Goal: Obtain resource: Obtain resource

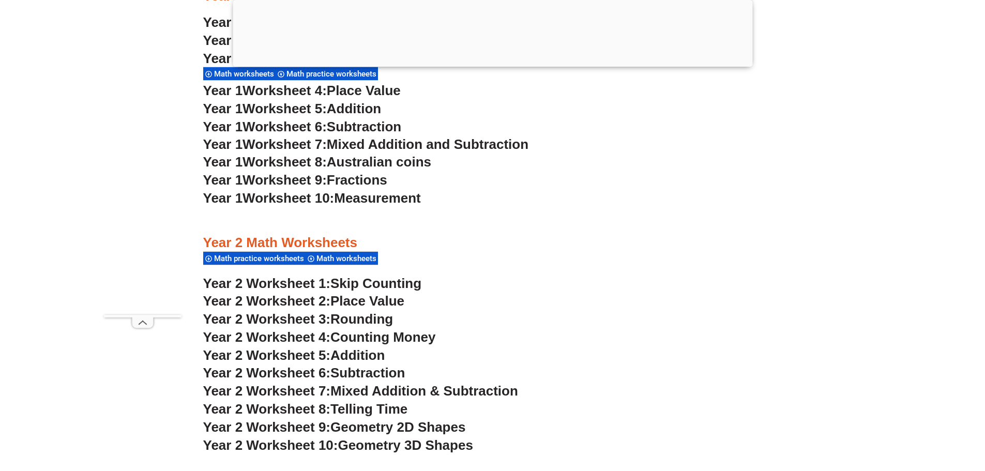
scroll to position [1289, 0]
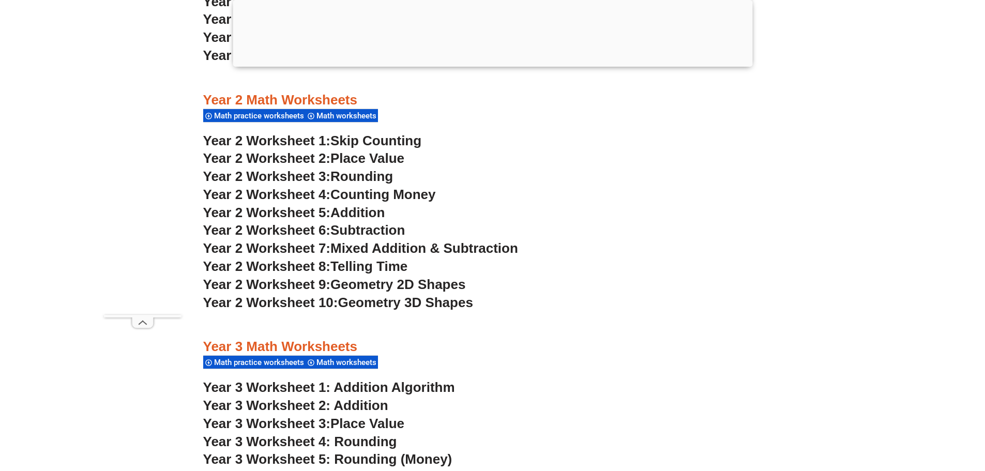
click at [397, 141] on span "Skip Counting" at bounding box center [375, 141] width 91 height 16
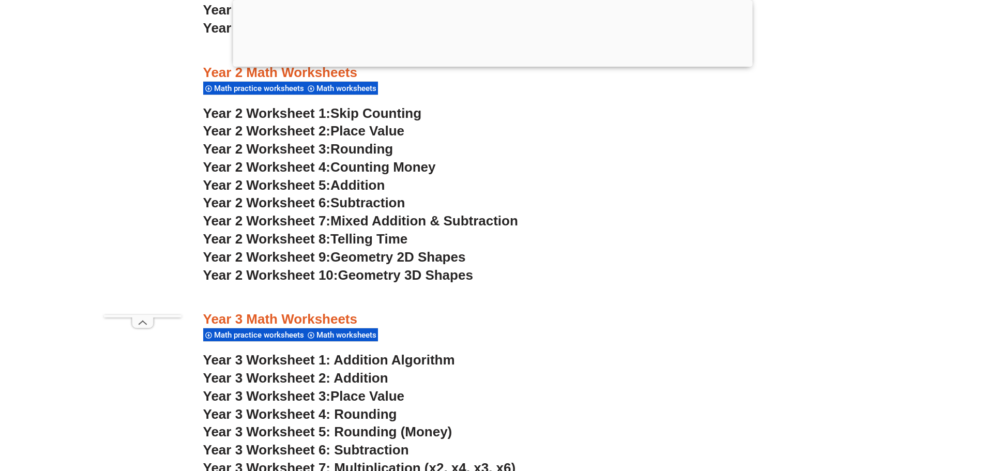
scroll to position [1341, 0]
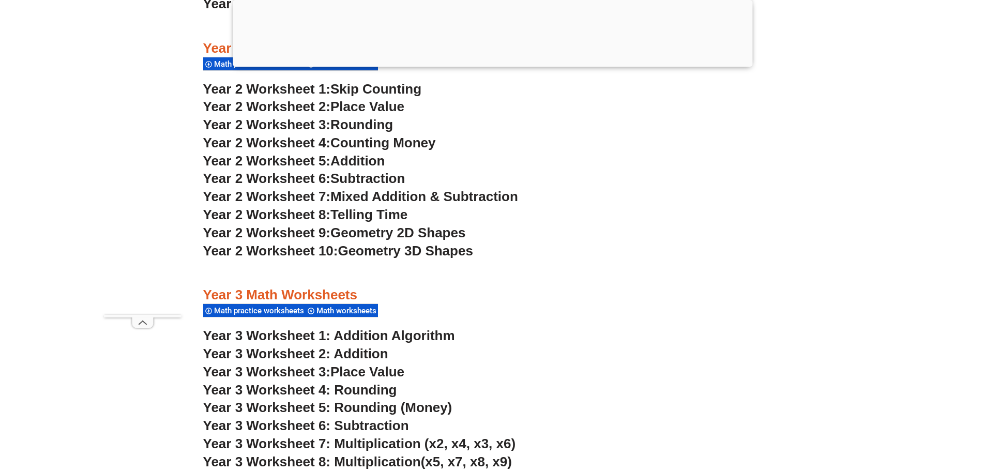
click at [361, 108] on span "Place Value" at bounding box center [367, 107] width 74 height 16
click at [366, 129] on span "Rounding" at bounding box center [361, 125] width 63 height 16
click at [358, 146] on span "Counting Money" at bounding box center [382, 143] width 105 height 16
click at [385, 166] on span "Addition" at bounding box center [357, 161] width 54 height 16
click at [374, 178] on span "Subtraction" at bounding box center [367, 179] width 74 height 16
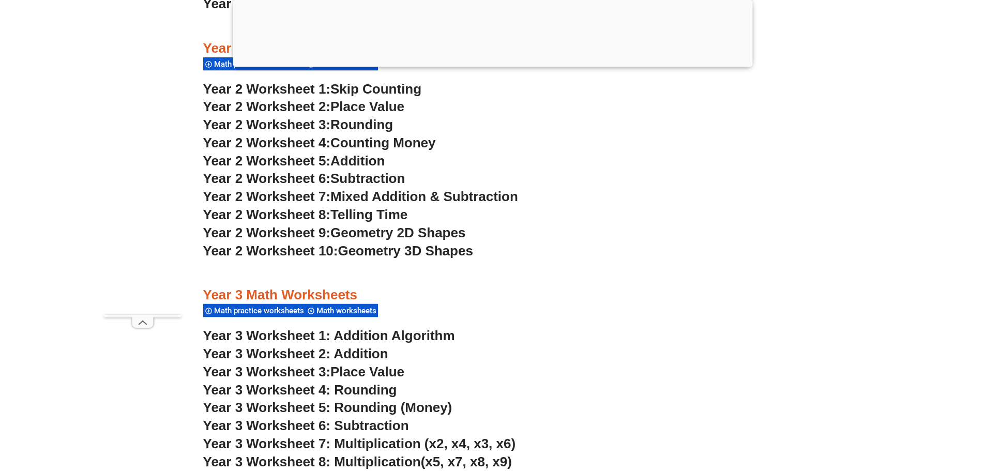
click at [362, 200] on span "Mixed Addition & Subtraction" at bounding box center [424, 197] width 188 height 16
click at [388, 210] on span "Telling Time" at bounding box center [368, 215] width 77 height 16
click at [417, 237] on span "Geometry 2D Shapes" at bounding box center [397, 233] width 135 height 16
click at [395, 250] on span "Geometry 3D Shapes" at bounding box center [405, 251] width 135 height 16
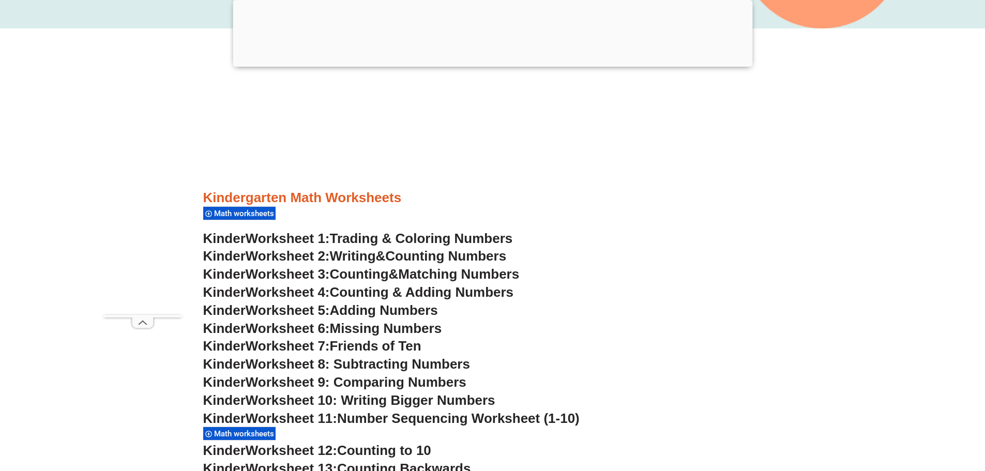
scroll to position [462, 0]
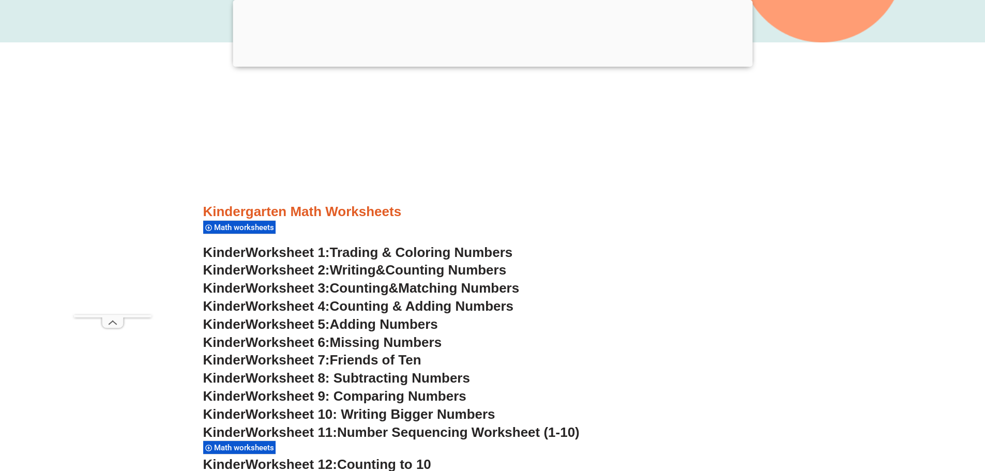
click at [477, 253] on span "Trading & Coloring Numbers" at bounding box center [421, 252] width 183 height 16
